Goal: Task Accomplishment & Management: Use online tool/utility

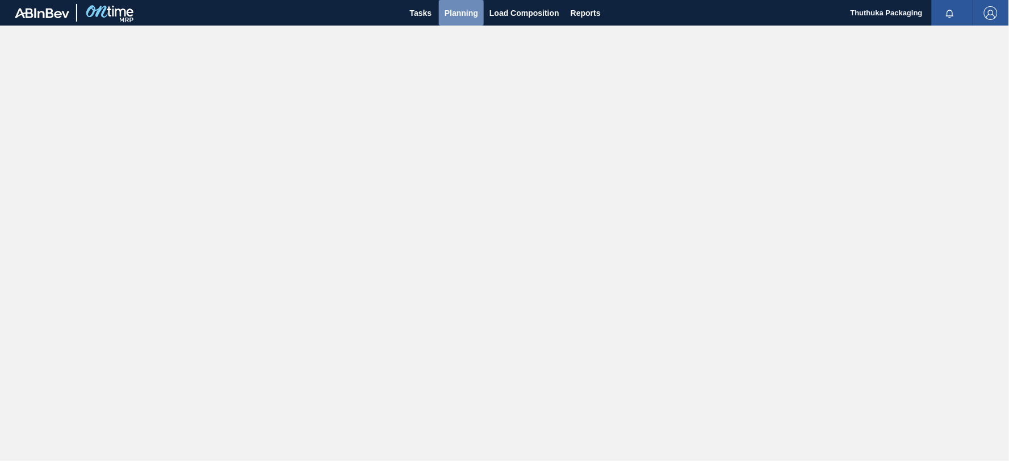
click at [464, 11] on span "Planning" at bounding box center [462, 13] width 34 height 14
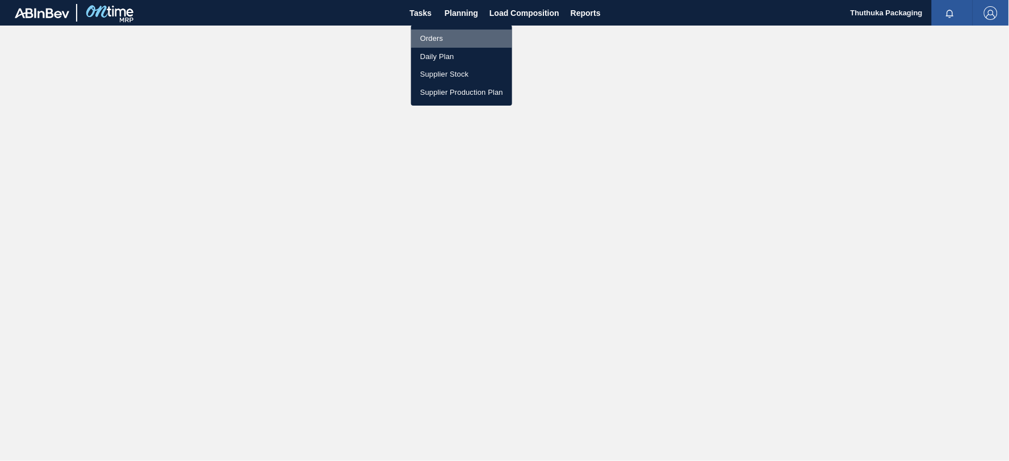
click at [436, 36] on li "Orders" at bounding box center [461, 39] width 101 height 18
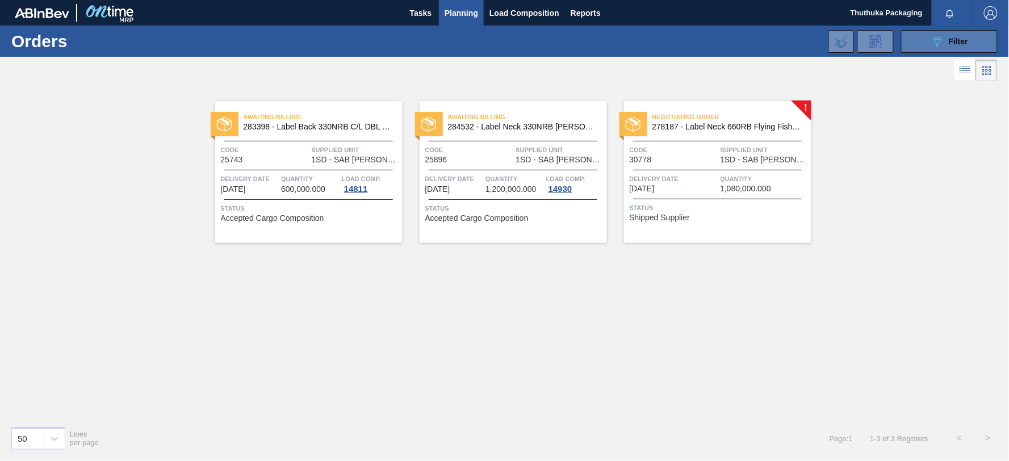
click at [926, 40] on button "089F7B8B-B2A5-4AFE-B5C0-19BA573D28AC Filter" at bounding box center [949, 41] width 97 height 23
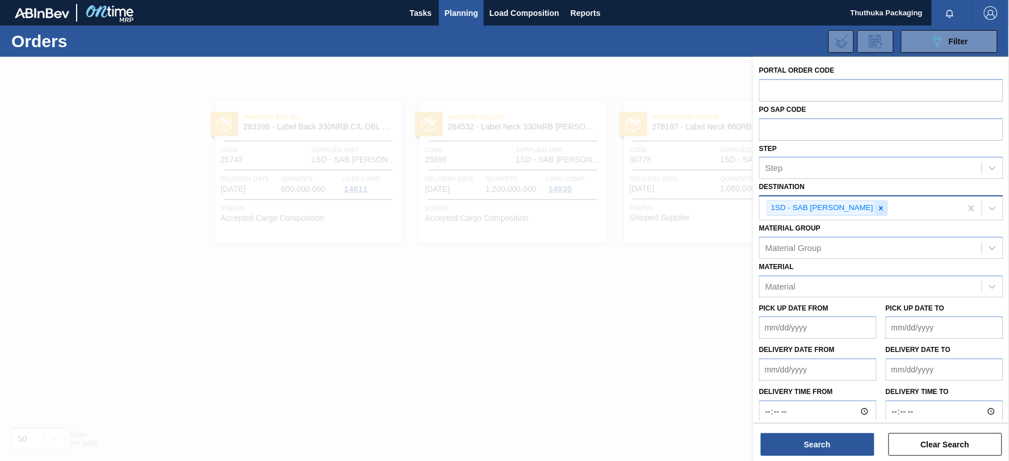
click at [879, 207] on icon at bounding box center [882, 208] width 8 height 8
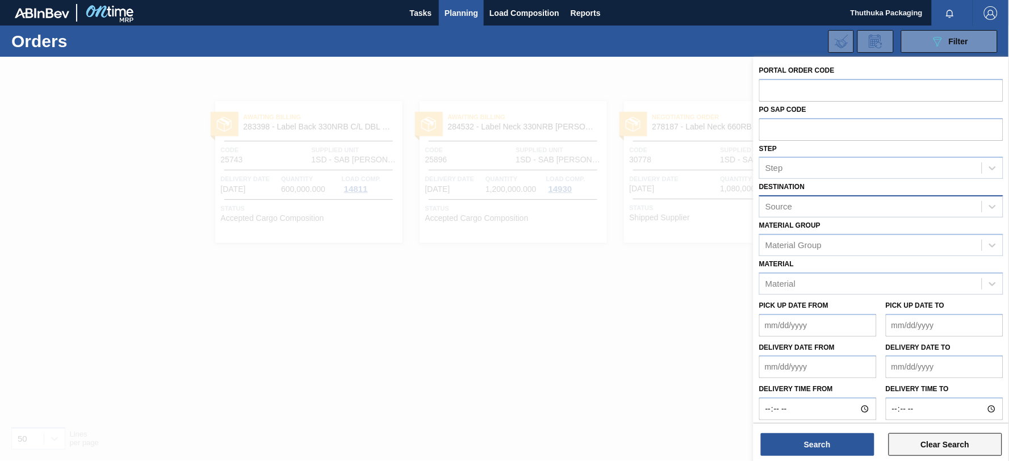
click at [917, 446] on button "Clear Search" at bounding box center [946, 444] width 114 height 23
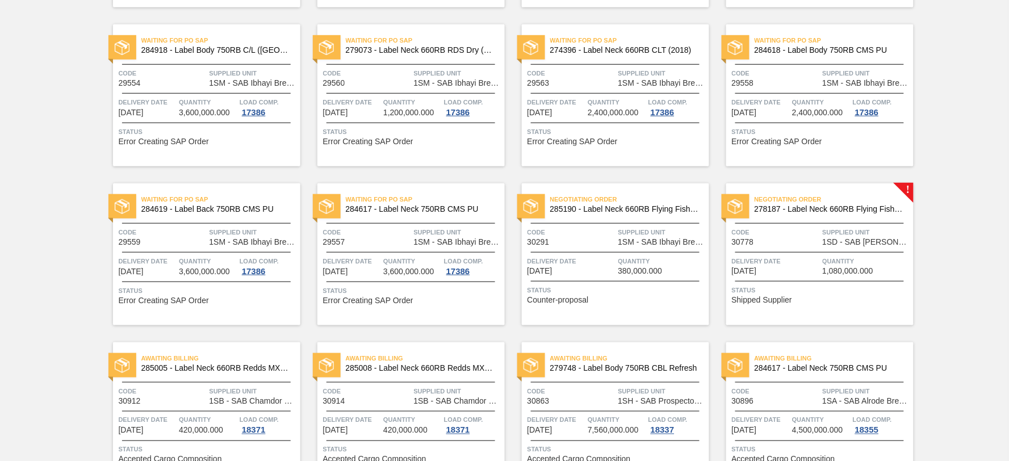
scroll to position [207, 0]
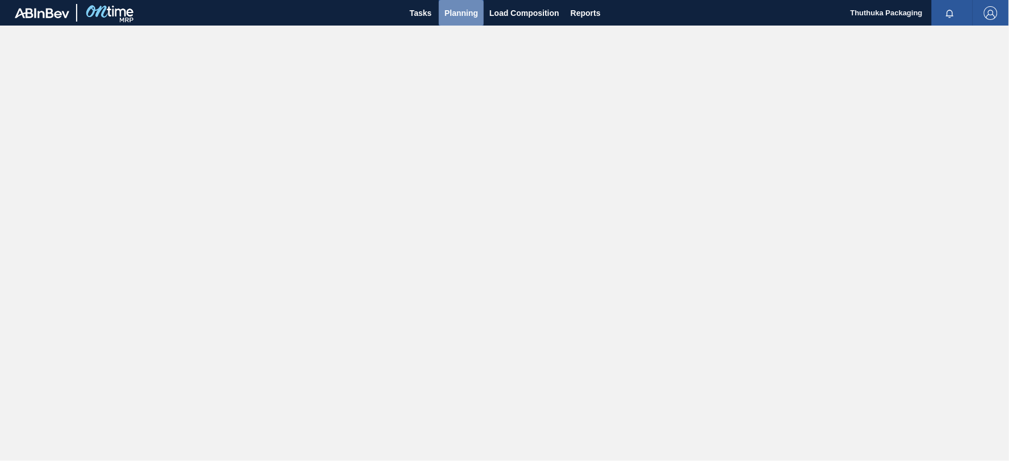
click at [450, 10] on span "Planning" at bounding box center [462, 13] width 34 height 14
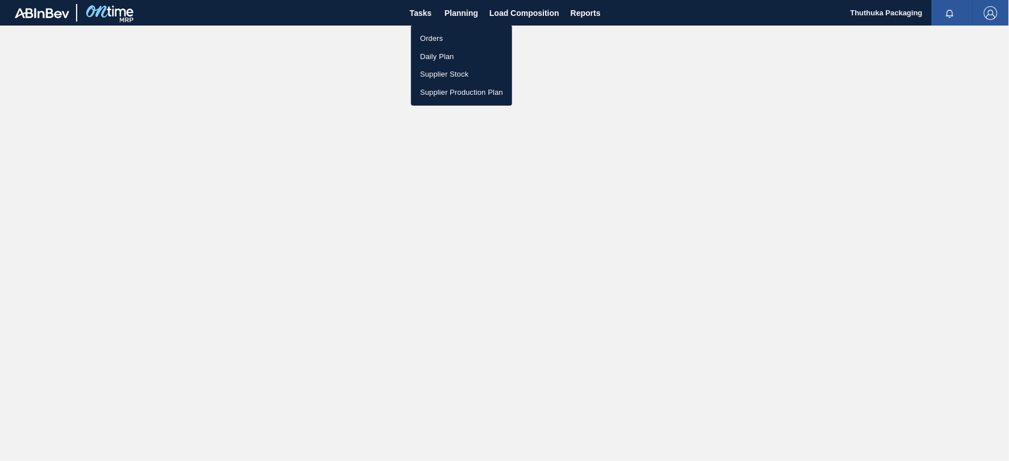
click at [444, 36] on li "Orders" at bounding box center [461, 39] width 101 height 18
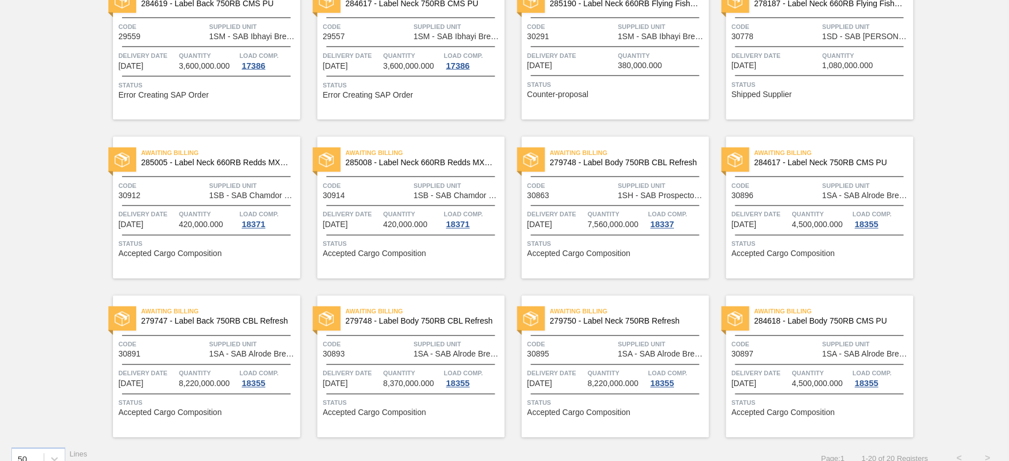
scroll to position [460, 0]
